Goal: Obtain resource: Download file/media

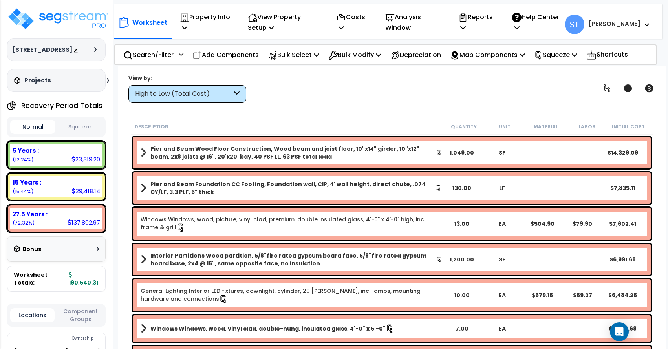
click at [55, 71] on div "Projects Recent/In-folder Properties" at bounding box center [56, 80] width 99 height 23
click at [206, 22] on p "Property Info" at bounding box center [205, 22] width 51 height 21
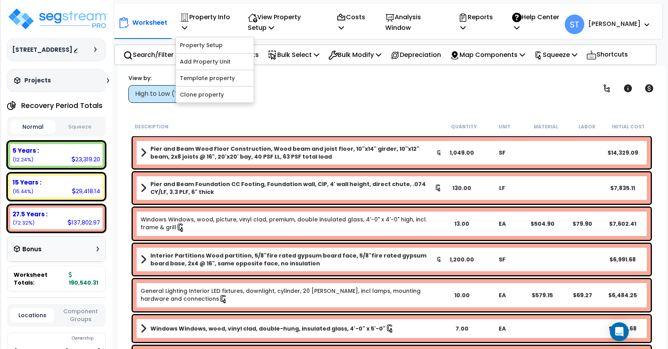
click at [289, 89] on div "View by: High to Low (Total Cost) High to Low (Total Cost)" at bounding box center [392, 88] width 532 height 29
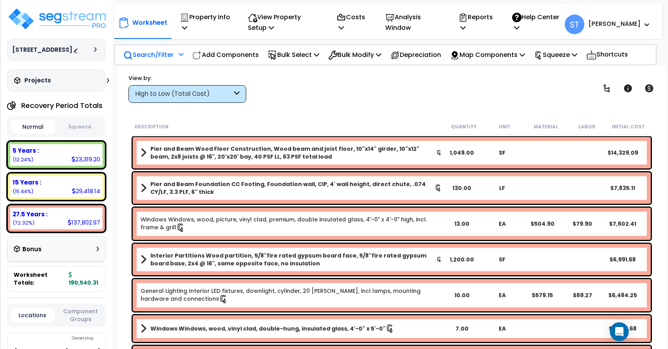
click at [163, 53] on p "Search/Filter" at bounding box center [148, 54] width 50 height 11
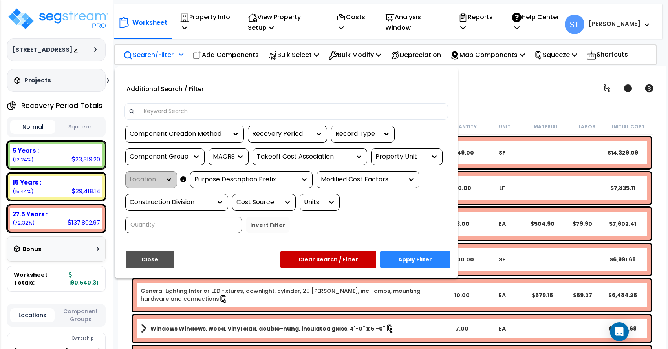
click at [498, 109] on div at bounding box center [334, 174] width 668 height 349
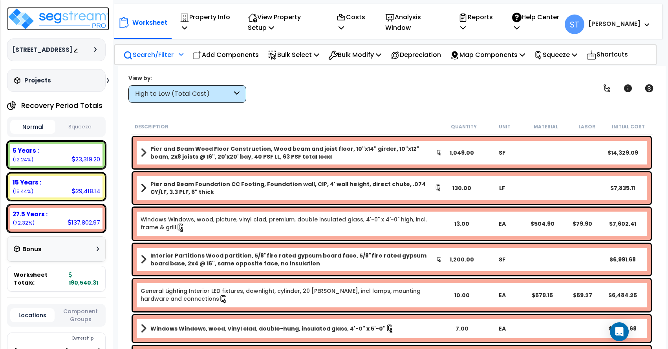
click at [86, 15] on img at bounding box center [58, 19] width 102 height 24
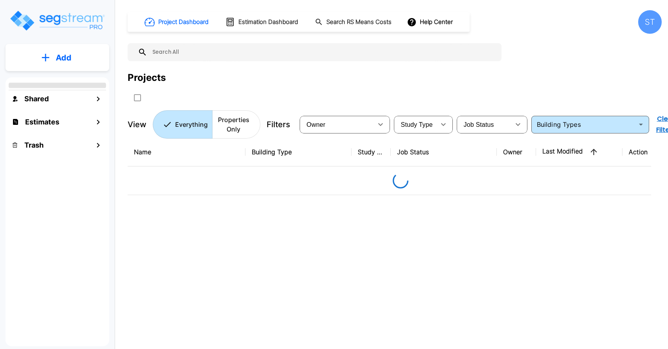
type input "Single Family Home"
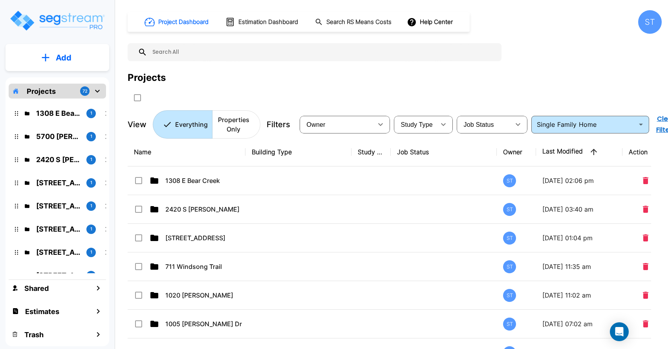
click at [179, 53] on input "text" at bounding box center [322, 52] width 350 height 18
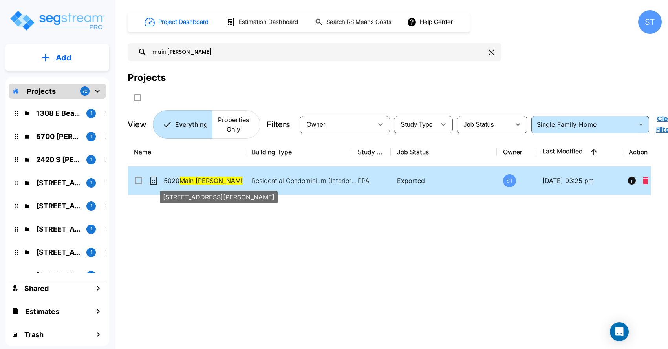
type input "main gore"
click at [181, 177] on span "5020 Main Gore Pl, Unit 26" at bounding box center [221, 180] width 114 height 9
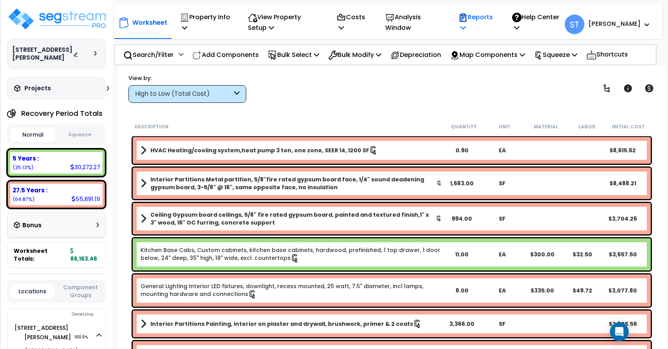
click at [494, 15] on p "Reports" at bounding box center [476, 22] width 37 height 21
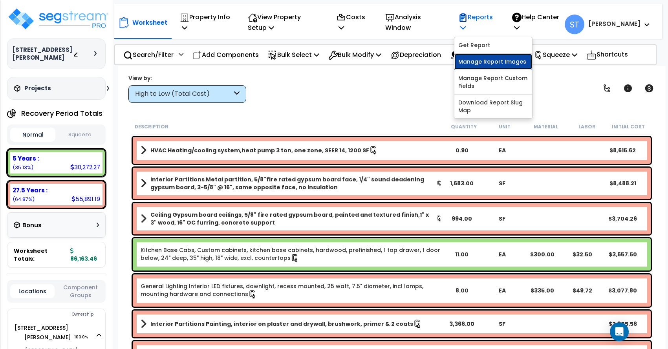
click at [500, 61] on link "Manage Report Images" at bounding box center [493, 62] width 78 height 16
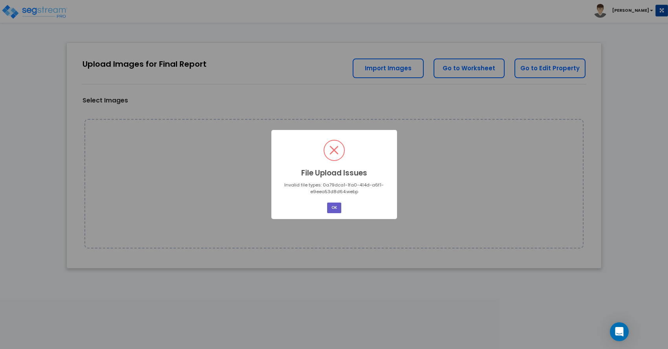
click at [335, 205] on button "OK" at bounding box center [334, 208] width 14 height 11
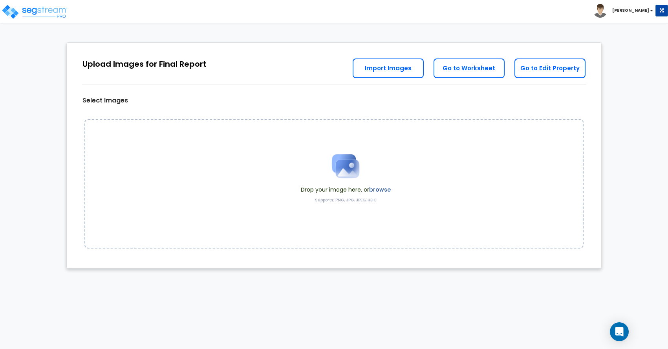
click at [290, 59] on div "Upload Images for Final Report Go to Edit Property Go to Worksheet Import Images" at bounding box center [334, 64] width 534 height 42
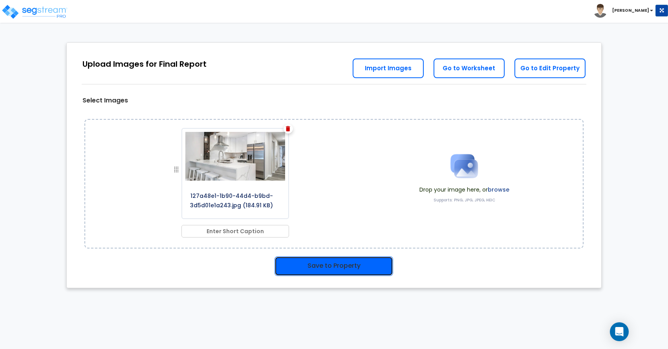
click at [337, 262] on button "Save to Property" at bounding box center [333, 266] width 119 height 20
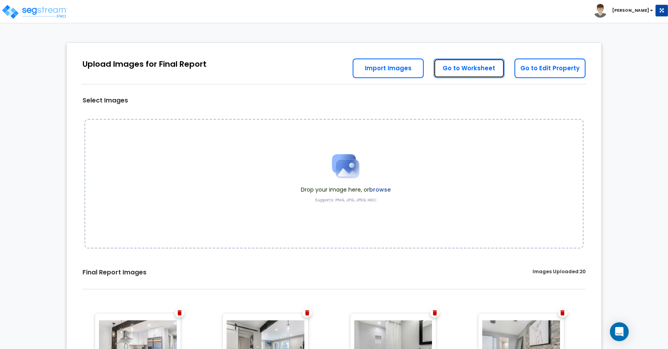
click at [485, 67] on link "Go to Worksheet" at bounding box center [468, 68] width 71 height 20
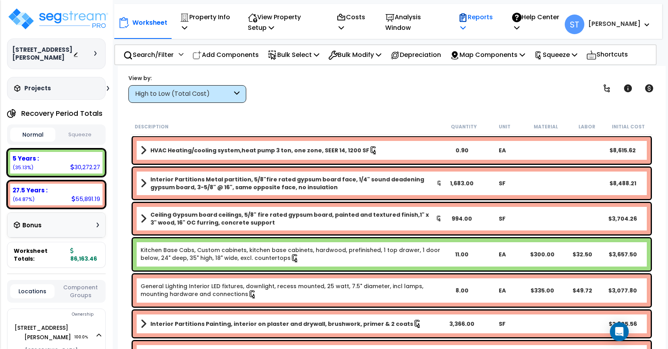
click at [495, 18] on p "Reports" at bounding box center [476, 22] width 37 height 21
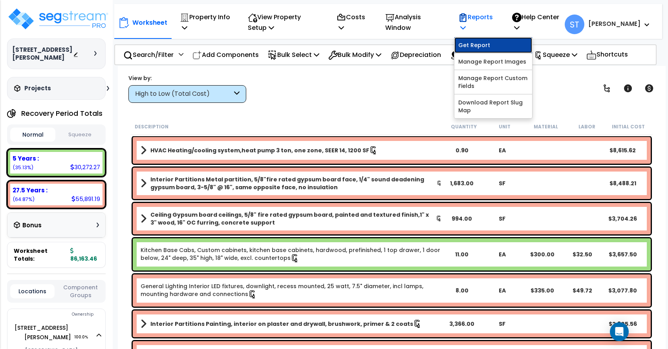
click at [509, 42] on link "Get Report" at bounding box center [493, 45] width 78 height 16
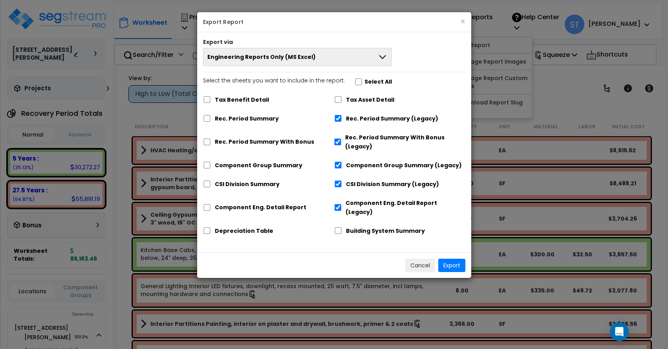
click at [264, 60] on span "Engineering Reports Only (MS Excel)" at bounding box center [261, 57] width 108 height 8
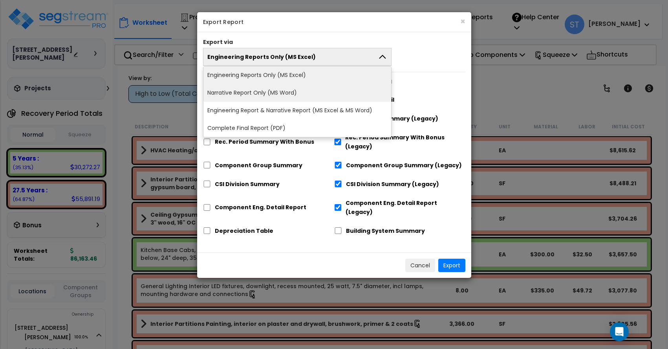
click at [264, 91] on li "Narrative Report Only (MS Word)" at bounding box center [297, 93] width 188 height 18
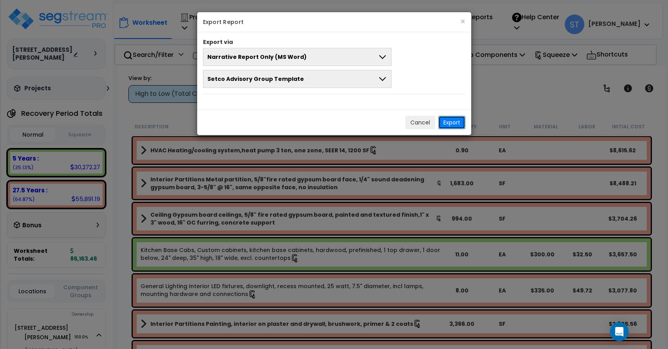
click at [455, 121] on button "Export" at bounding box center [451, 122] width 27 height 13
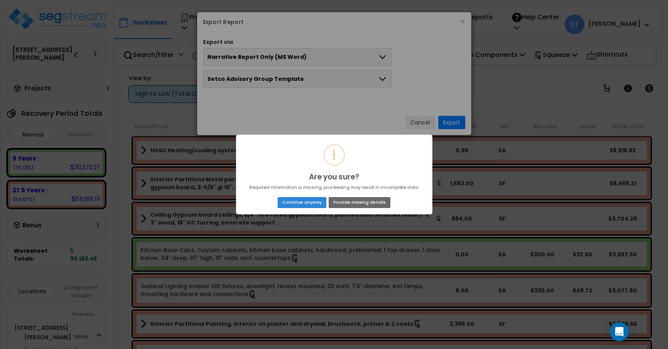
click at [360, 201] on button "Provide missing details" at bounding box center [358, 202] width 61 height 11
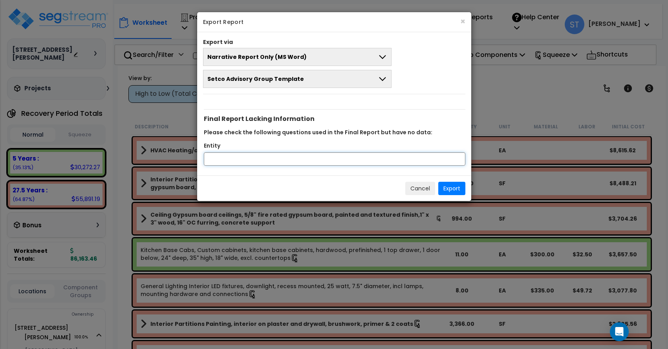
click at [256, 158] on input "Entity" at bounding box center [334, 158] width 261 height 13
click at [228, 154] on input "Entity" at bounding box center [334, 158] width 261 height 13
type input "[PERSON_NAME] & [PERSON_NAME]"
click at [454, 185] on button "Export" at bounding box center [451, 188] width 27 height 13
